Goal: Check status: Check status

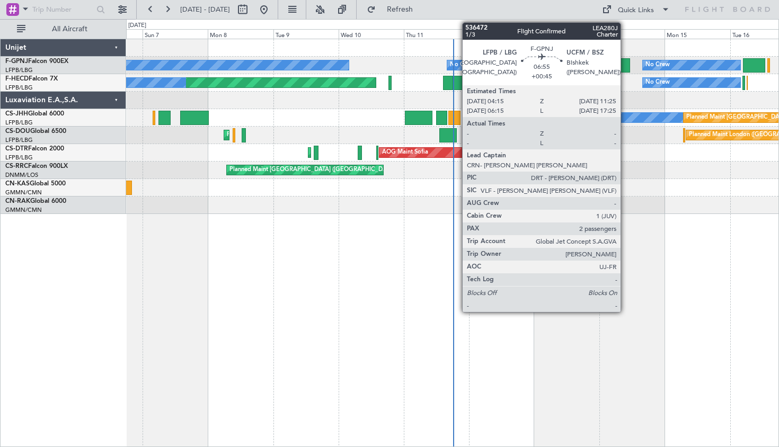
click at [625, 69] on div at bounding box center [620, 65] width 20 height 14
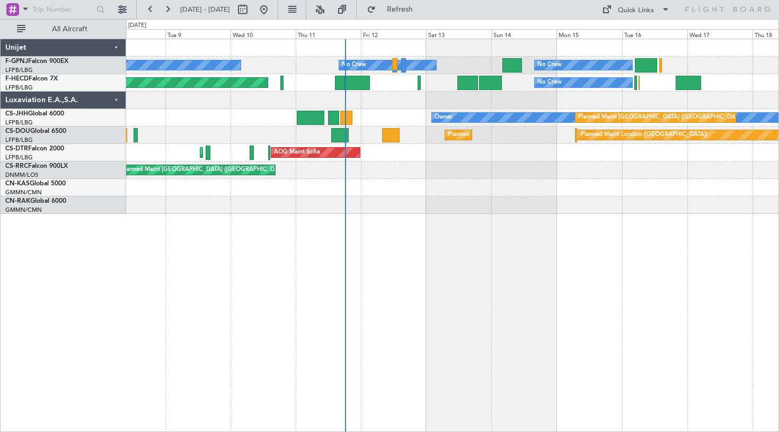
click at [416, 228] on div "No Crew No Crew No Crew No Crew Planned Maint [GEOGRAPHIC_DATA] ([GEOGRAPHIC_DA…" at bounding box center [452, 236] width 653 height 394
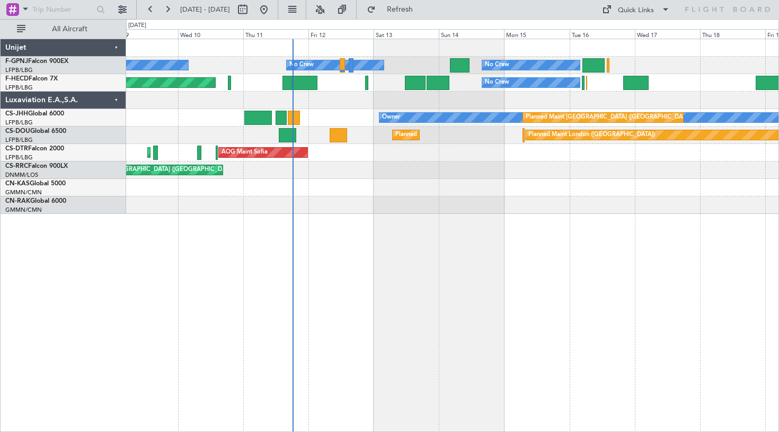
click at [375, 212] on div "No Crew No Crew No Crew No Crew No Crew Planned Maint [GEOGRAPHIC_DATA] ([GEOGR…" at bounding box center [452, 236] width 653 height 394
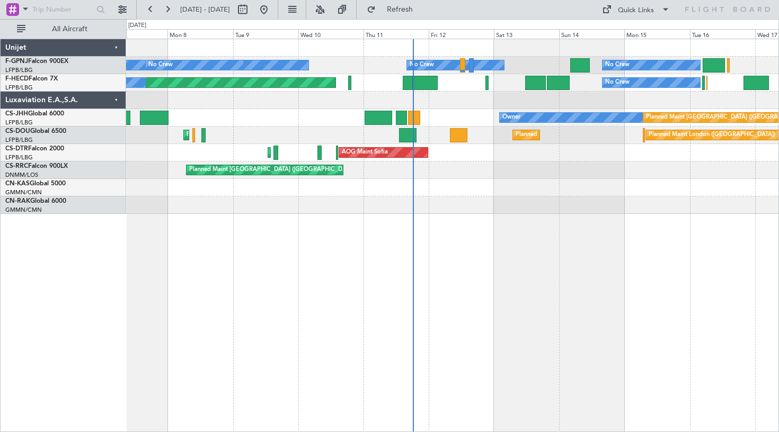
click at [505, 249] on div "No Crew No Crew No Crew No Crew Planned Maint [GEOGRAPHIC_DATA] ([GEOGRAPHIC_DA…" at bounding box center [452, 236] width 653 height 394
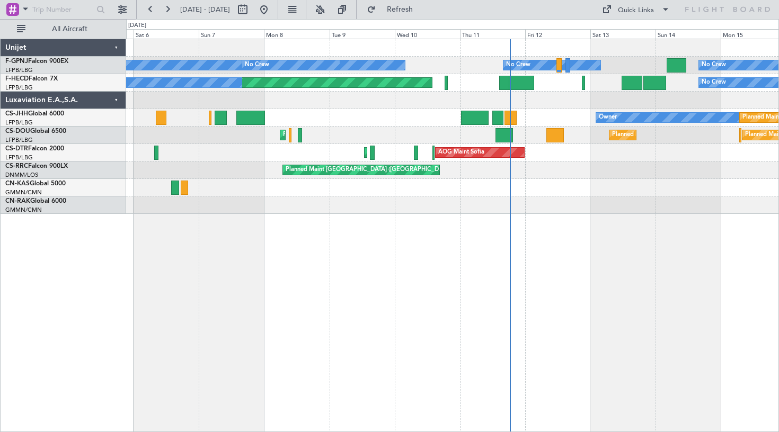
click at [653, 190] on div "No Crew No Crew No Crew No Crew Planned Maint [GEOGRAPHIC_DATA] ([GEOGRAPHIC_DA…" at bounding box center [452, 126] width 652 height 175
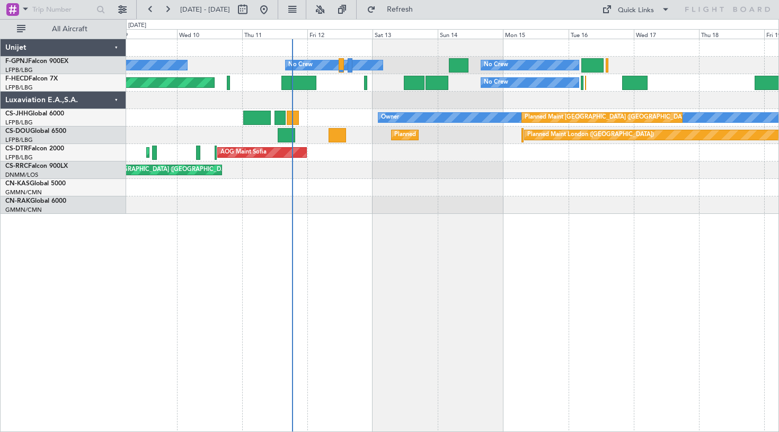
click at [346, 205] on div "No Crew No Crew No Crew No Crew No Crew Planned Maint [GEOGRAPHIC_DATA] ([GEOGR…" at bounding box center [452, 236] width 653 height 394
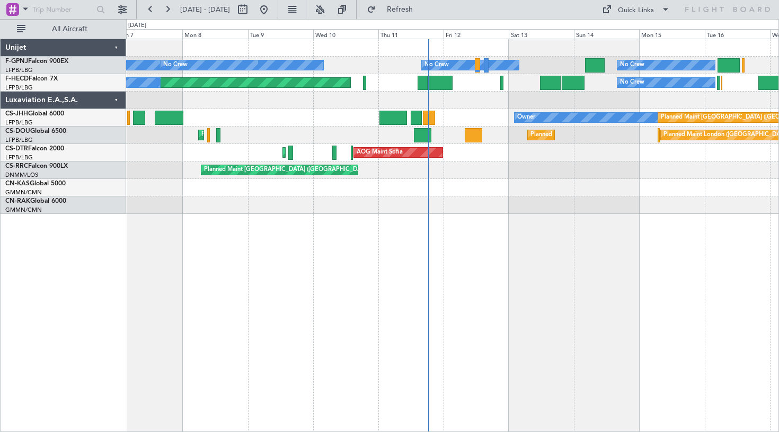
click at [555, 273] on div "No Crew No Crew No Crew No Crew Planned Maint [GEOGRAPHIC_DATA] ([GEOGRAPHIC_DA…" at bounding box center [452, 236] width 653 height 394
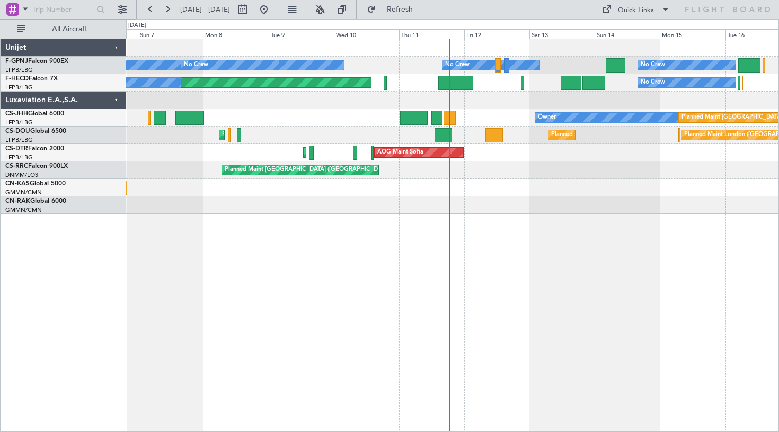
click at [576, 251] on div "No Crew No Crew No Crew No Crew Planned Maint [GEOGRAPHIC_DATA] ([GEOGRAPHIC_DA…" at bounding box center [452, 236] width 653 height 394
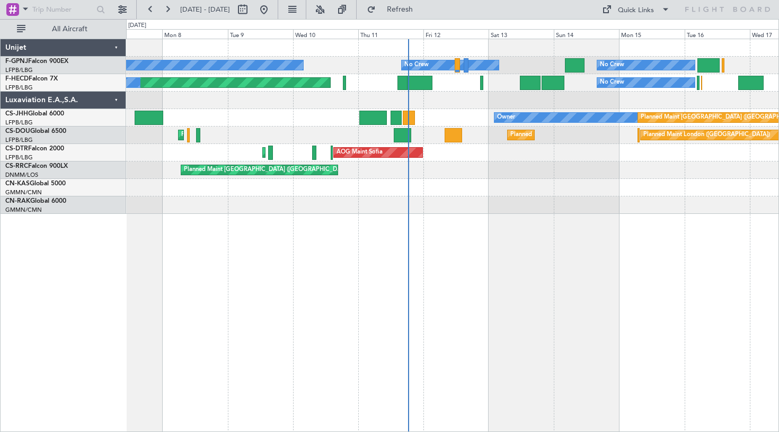
click at [333, 59] on div "No Crew No Crew No Crew No Crew" at bounding box center [452, 65] width 652 height 17
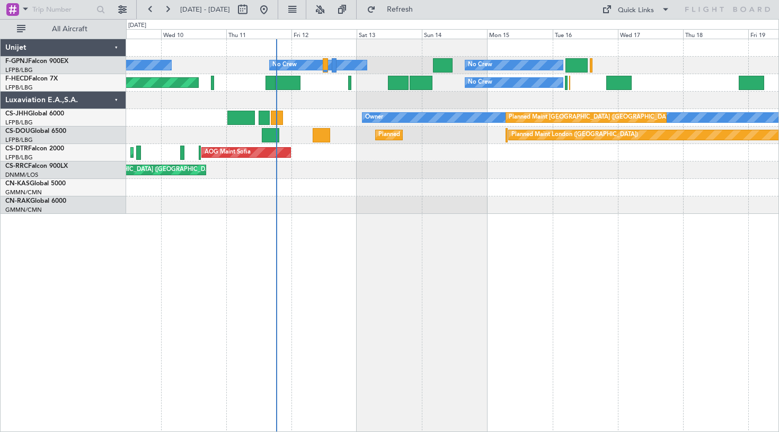
click at [398, 245] on div "No Crew No Crew No Crew No Crew No Crew Planned Maint [GEOGRAPHIC_DATA] ([GEOGR…" at bounding box center [452, 236] width 653 height 394
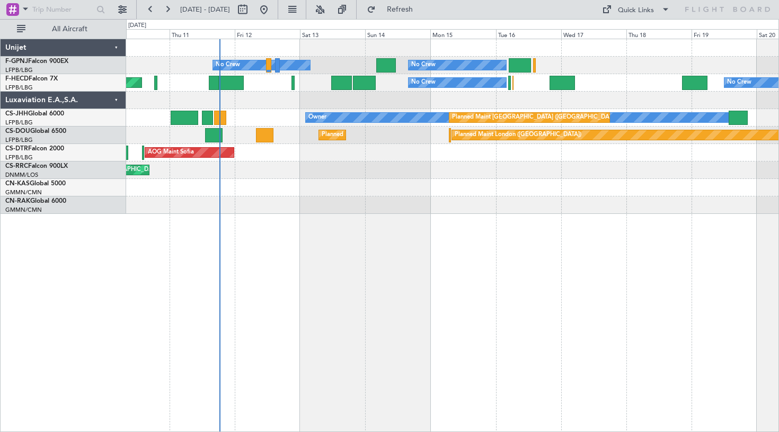
click at [330, 65] on div "No Crew No Crew No Crew No Crew No Crew" at bounding box center [452, 65] width 652 height 17
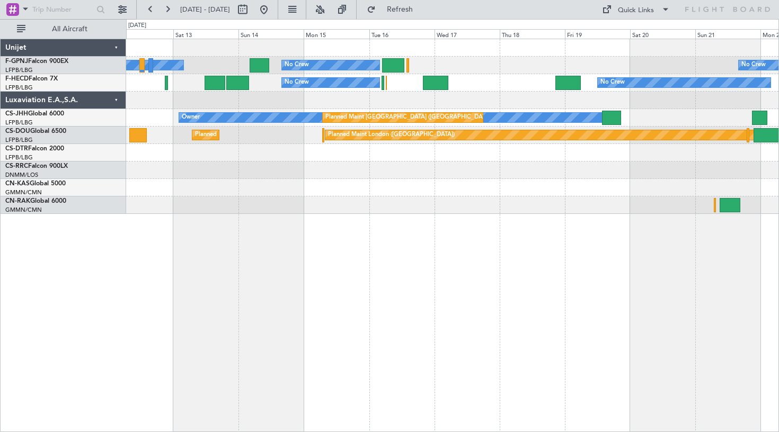
click at [288, 217] on div "No Crew No Crew No Crew No Crew No Crew No Crew Planned Maint [GEOGRAPHIC_DATA]…" at bounding box center [452, 236] width 653 height 394
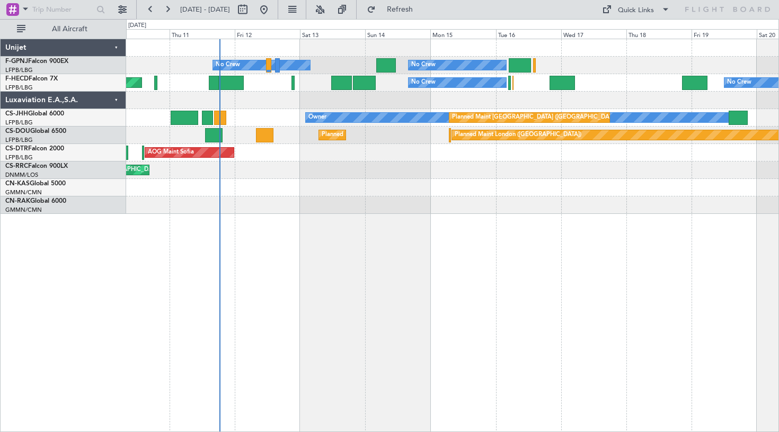
click at [372, 205] on div "No Crew No Crew No Crew No Crew No Crew No Crew No Crew Planned Maint [GEOGRAPH…" at bounding box center [452, 236] width 653 height 394
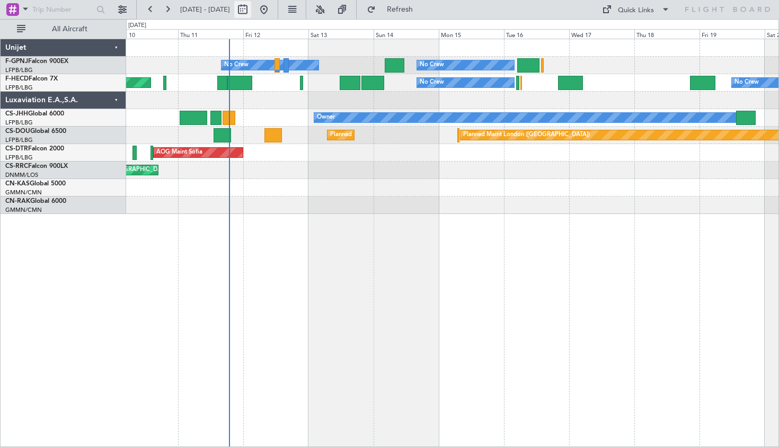
click at [251, 13] on button at bounding box center [242, 9] width 17 height 17
select select "9"
select select "2025"
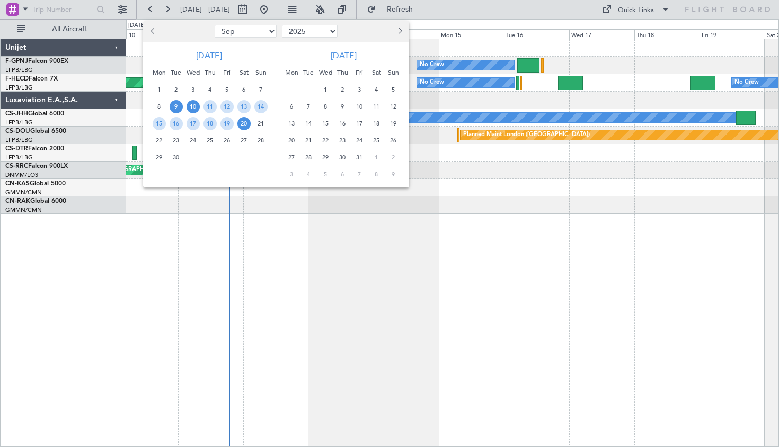
click at [175, 103] on span "9" at bounding box center [176, 106] width 13 height 13
click at [177, 143] on span "23" at bounding box center [176, 140] width 13 height 13
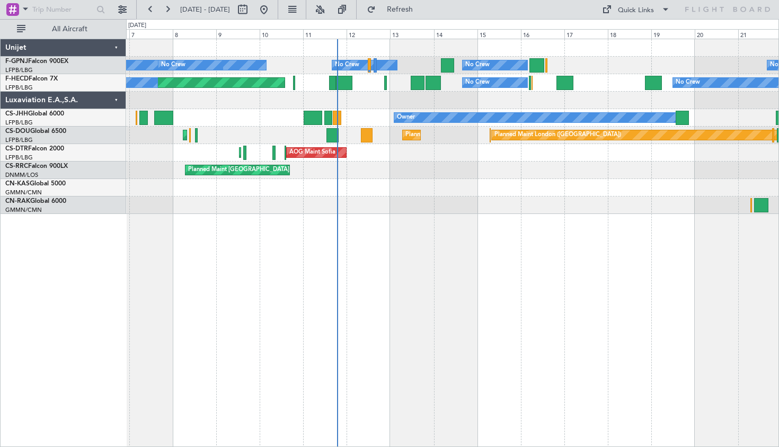
click at [543, 247] on div "No Crew No Crew No Crew No Crew No Crew Planned Maint [GEOGRAPHIC_DATA] ([GEOGR…" at bounding box center [452, 243] width 653 height 408
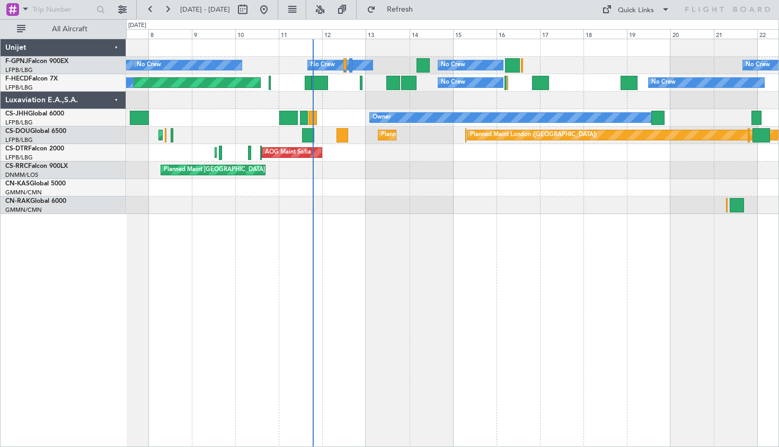
click at [288, 52] on div at bounding box center [452, 47] width 652 height 17
click at [389, 261] on div "No Crew No Crew No Crew No Crew No Crew Planned Maint [GEOGRAPHIC_DATA] ([GEOGR…" at bounding box center [452, 243] width 653 height 408
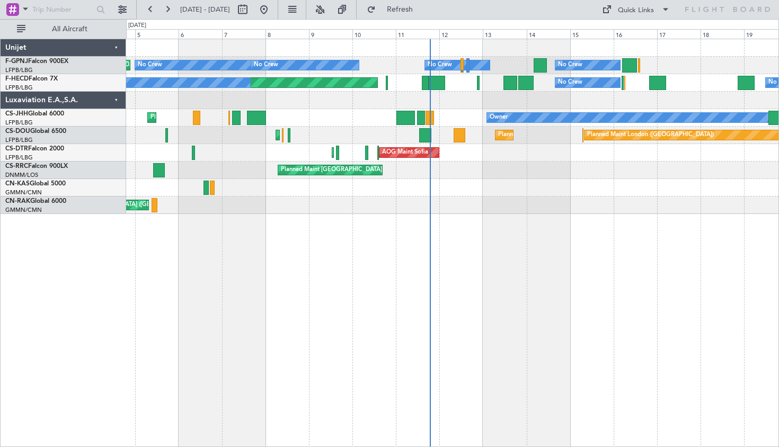
click at [328, 232] on div "No Crew No Crew No Crew No Crew Planned Maint [GEOGRAPHIC_DATA] ([GEOGRAPHIC_DA…" at bounding box center [452, 243] width 653 height 408
